Goal: Transaction & Acquisition: Purchase product/service

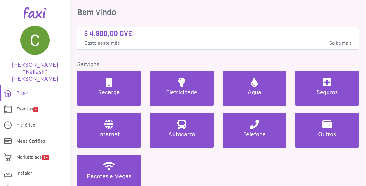
scroll to position [22, 0]
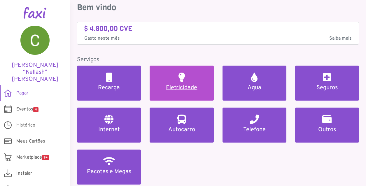
click at [183, 87] on h5 "Eletricidade" at bounding box center [182, 87] width 50 height 7
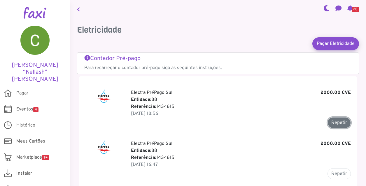
click at [338, 122] on button "Repetir" at bounding box center [339, 122] width 23 height 11
type input "*******"
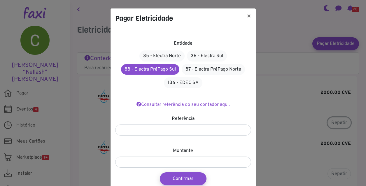
scroll to position [26, 0]
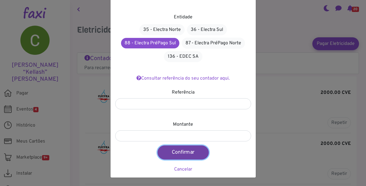
click at [184, 152] on button "Confirmar" at bounding box center [183, 153] width 51 height 14
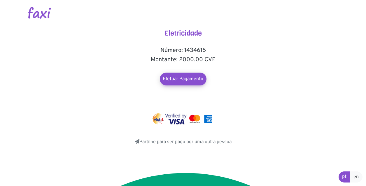
scroll to position [1197, 0]
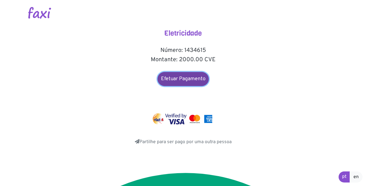
click at [187, 79] on link "Efetuar Pagamento" at bounding box center [183, 79] width 51 height 14
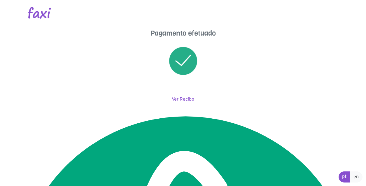
scroll to position [1197, 0]
click at [174, 99] on link "Ver Recibo" at bounding box center [183, 100] width 22 height 6
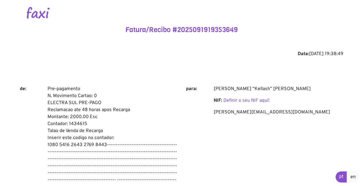
scroll to position [1197, 0]
click at [174, 101] on p "Pre-pagamento N. Movimento Cartao: 0 ELECTRA SUL PRE-PAGO Reclamacao ate 48 hor…" at bounding box center [113, 137] width 130 height 105
